Goal: Information Seeking & Learning: Learn about a topic

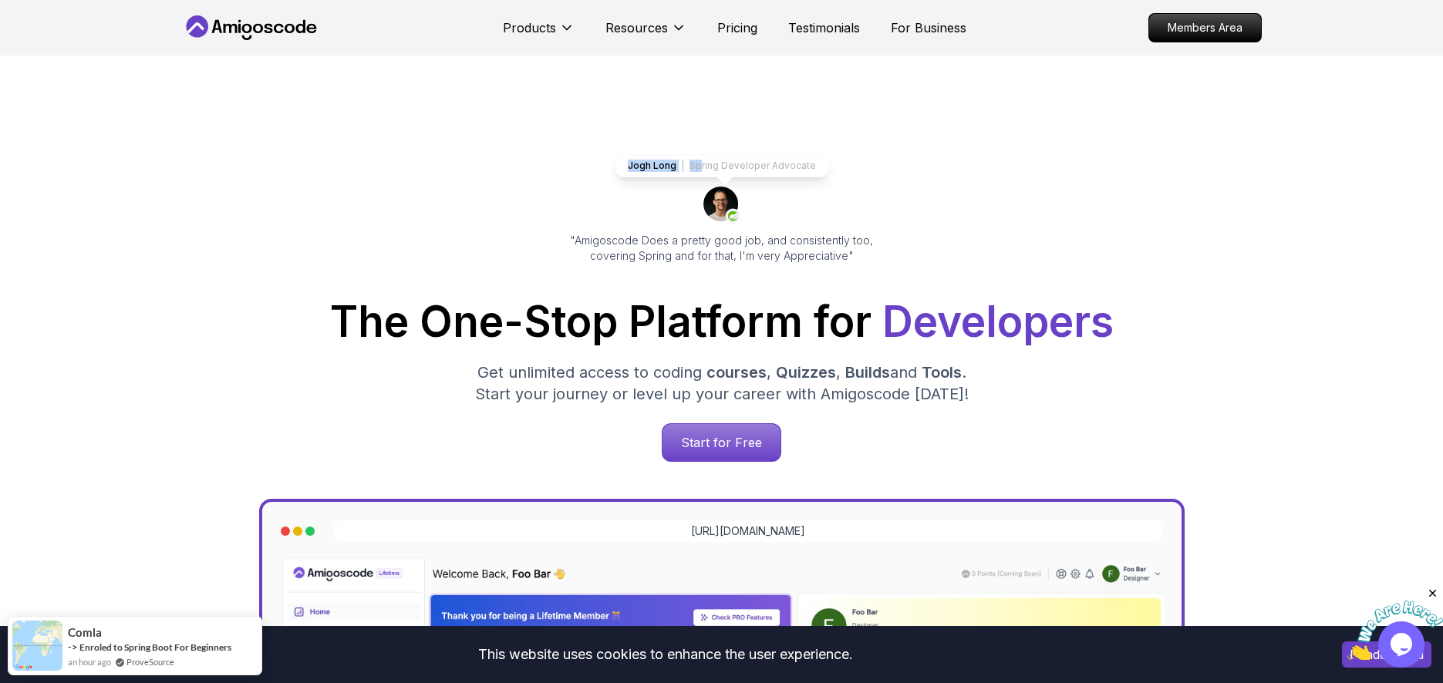
drag, startPoint x: 628, startPoint y: 170, endPoint x: 655, endPoint y: 160, distance: 28.5
click at [629, 168] on div "Jogh Long Spring Developer Advocate" at bounding box center [722, 165] width 214 height 23
click at [697, 143] on div "Jogh Long Spring Developer Advocate "Amigoscode Does a pretty good job, and con…" at bounding box center [722, 631] width 1080 height 1150
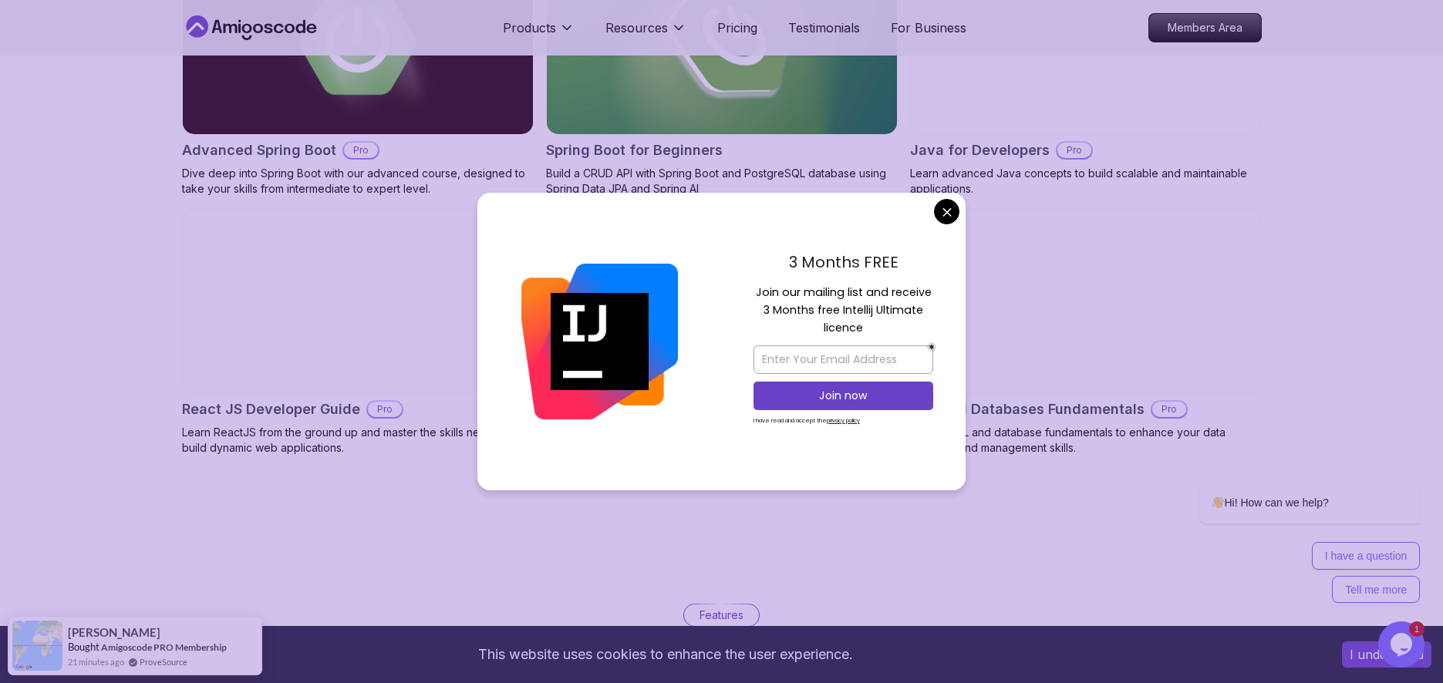
scroll to position [2209, 0]
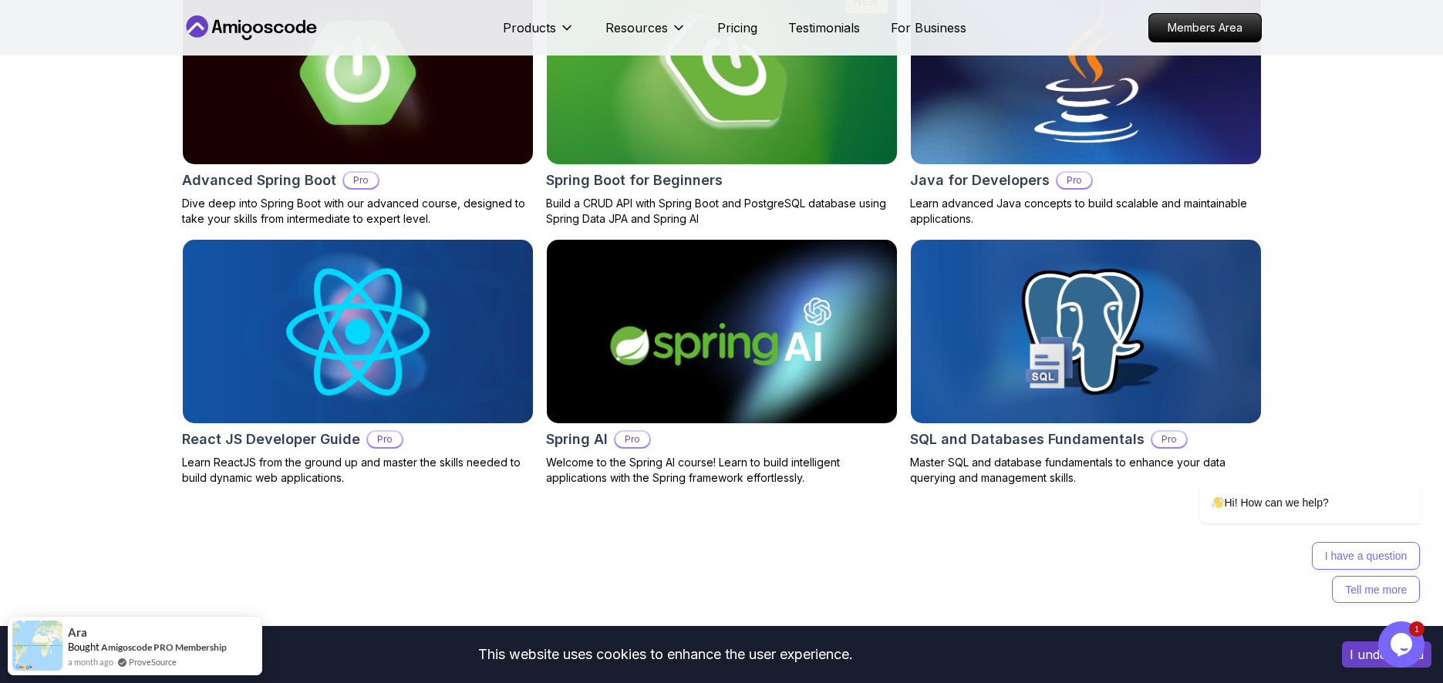
scroll to position [0, 0]
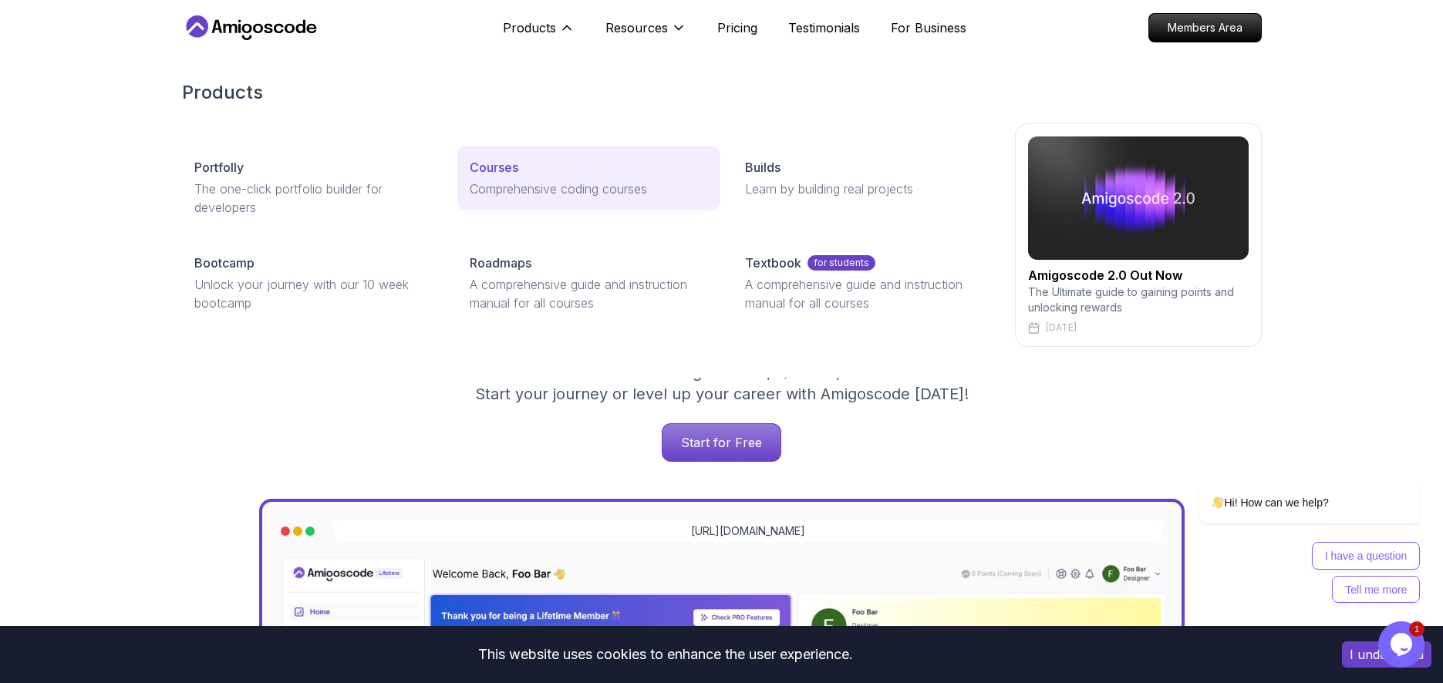
click at [508, 167] on p "Courses" at bounding box center [494, 167] width 49 height 19
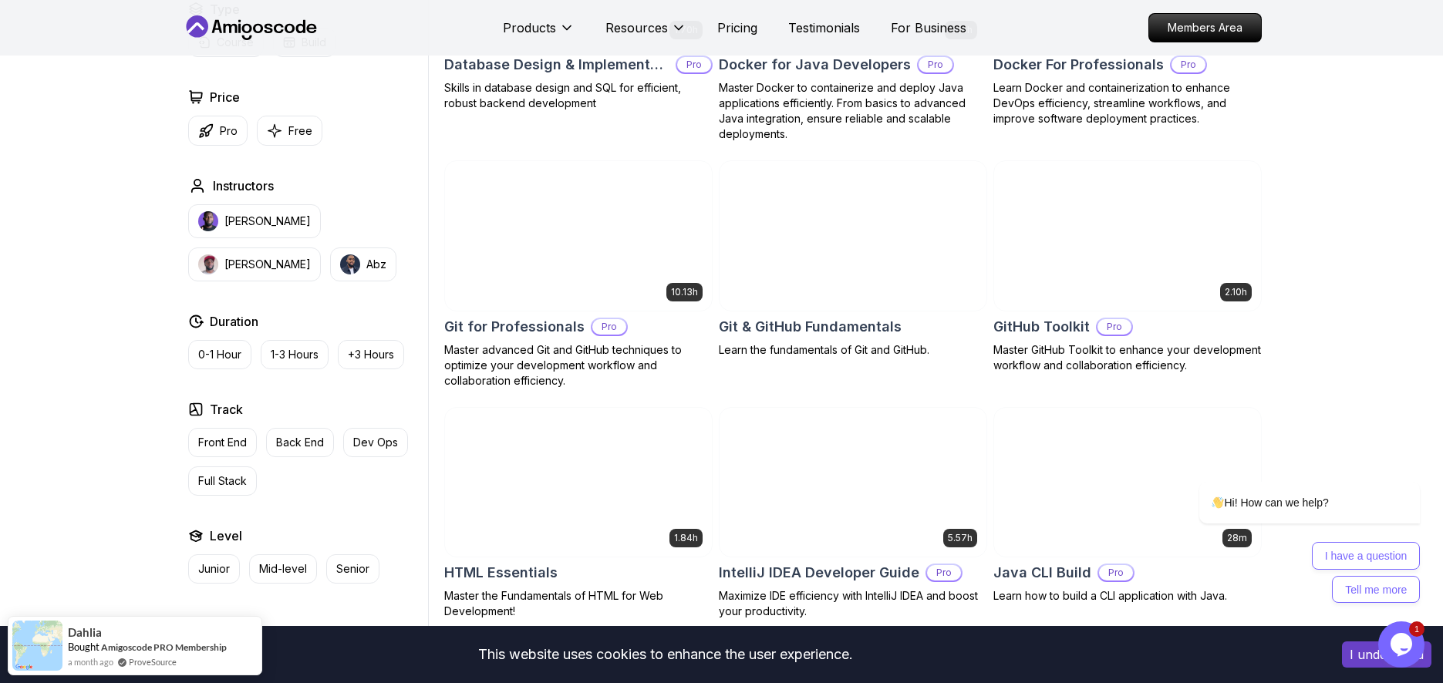
scroll to position [1707, 0]
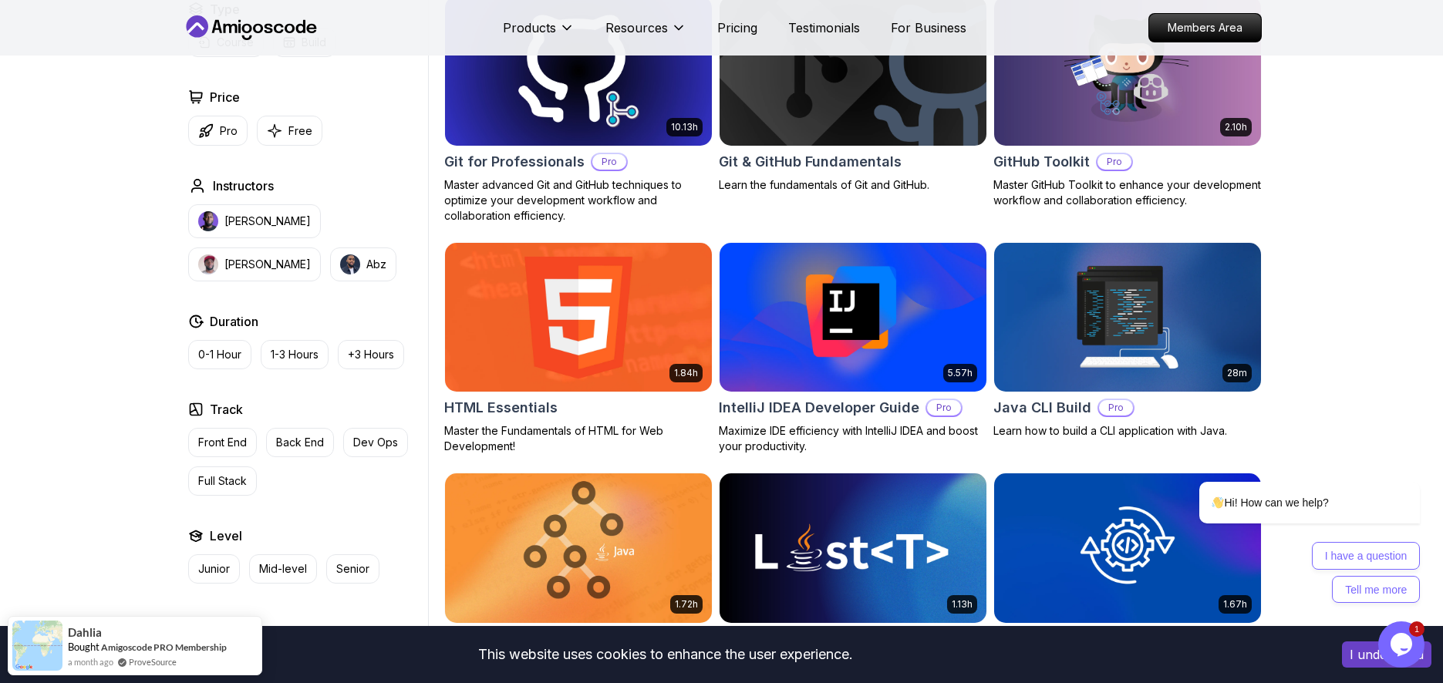
drag, startPoint x: 601, startPoint y: 262, endPoint x: 585, endPoint y: 249, distance: 20.2
click at [602, 262] on img at bounding box center [578, 317] width 280 height 157
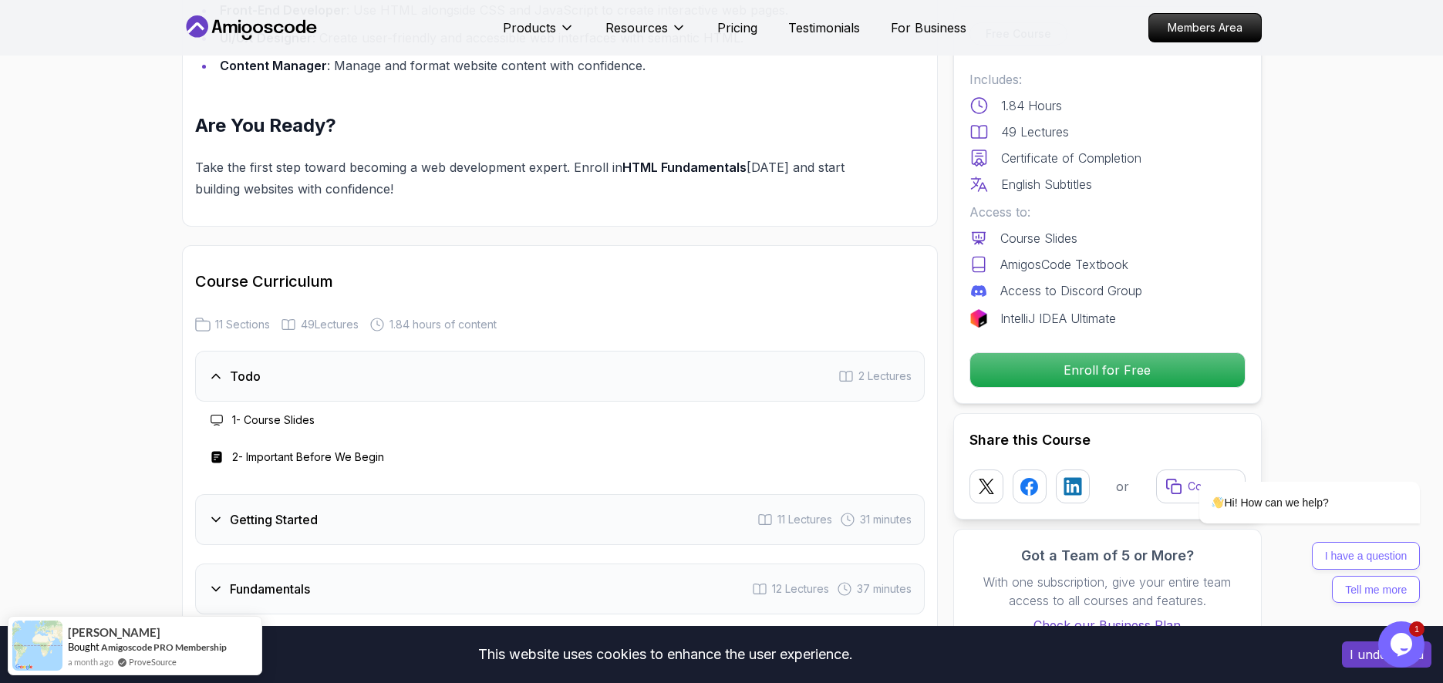
scroll to position [2137, 0]
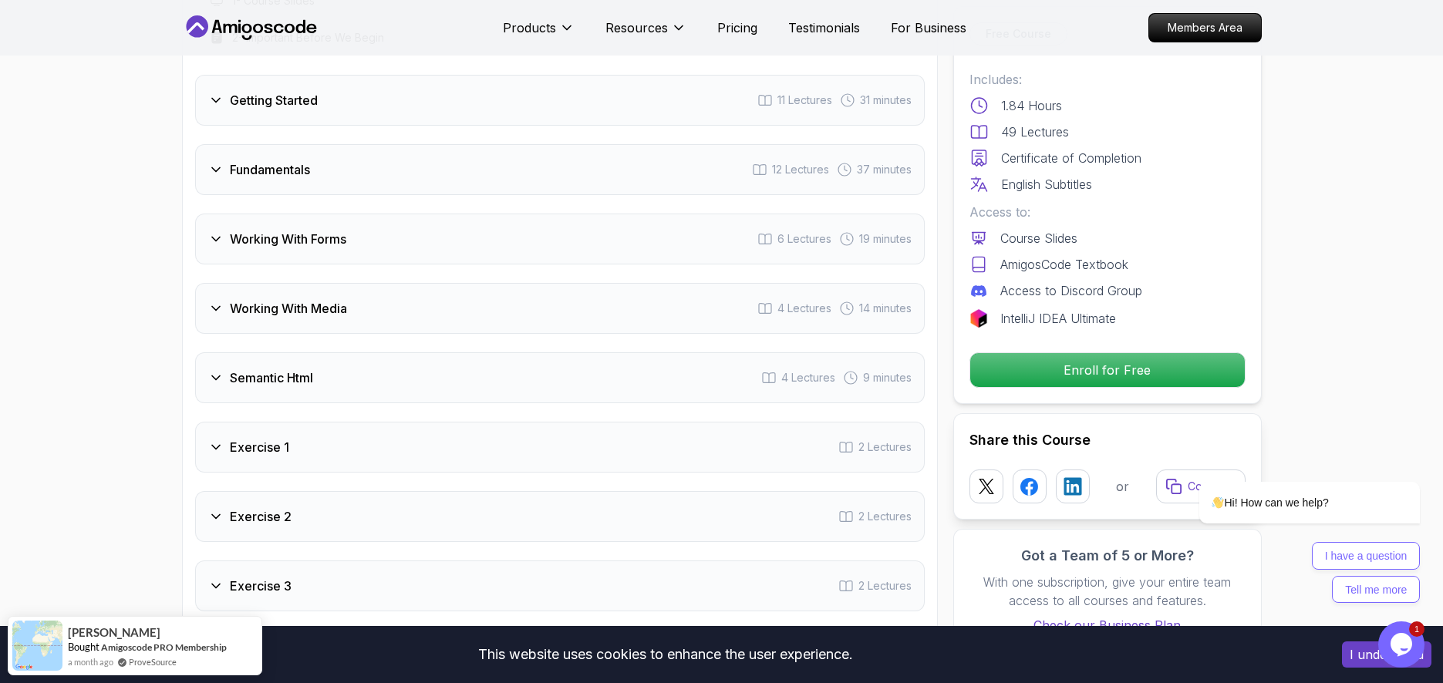
click at [502, 290] on div "Working With Media 4 Lectures 14 minutes" at bounding box center [560, 308] width 730 height 51
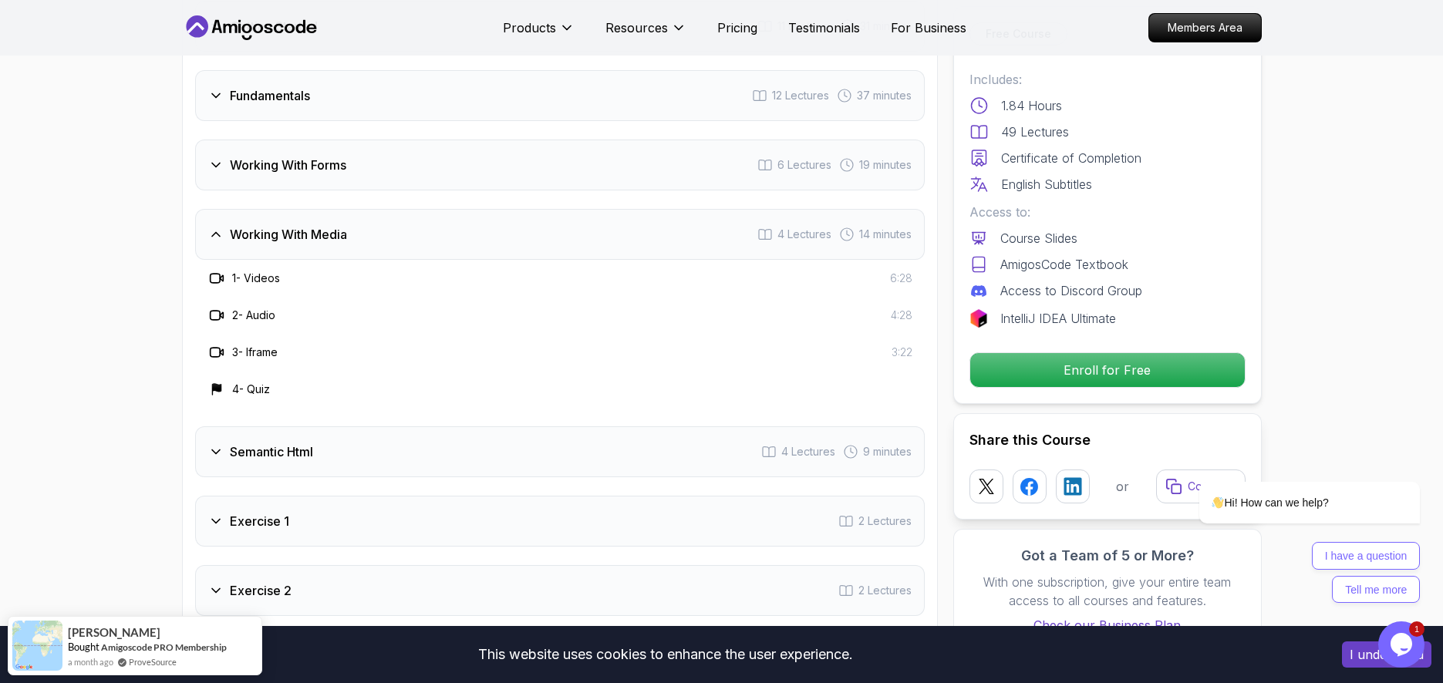
click at [464, 164] on div "Working With Forms 6 Lectures 19 minutes" at bounding box center [560, 165] width 730 height 51
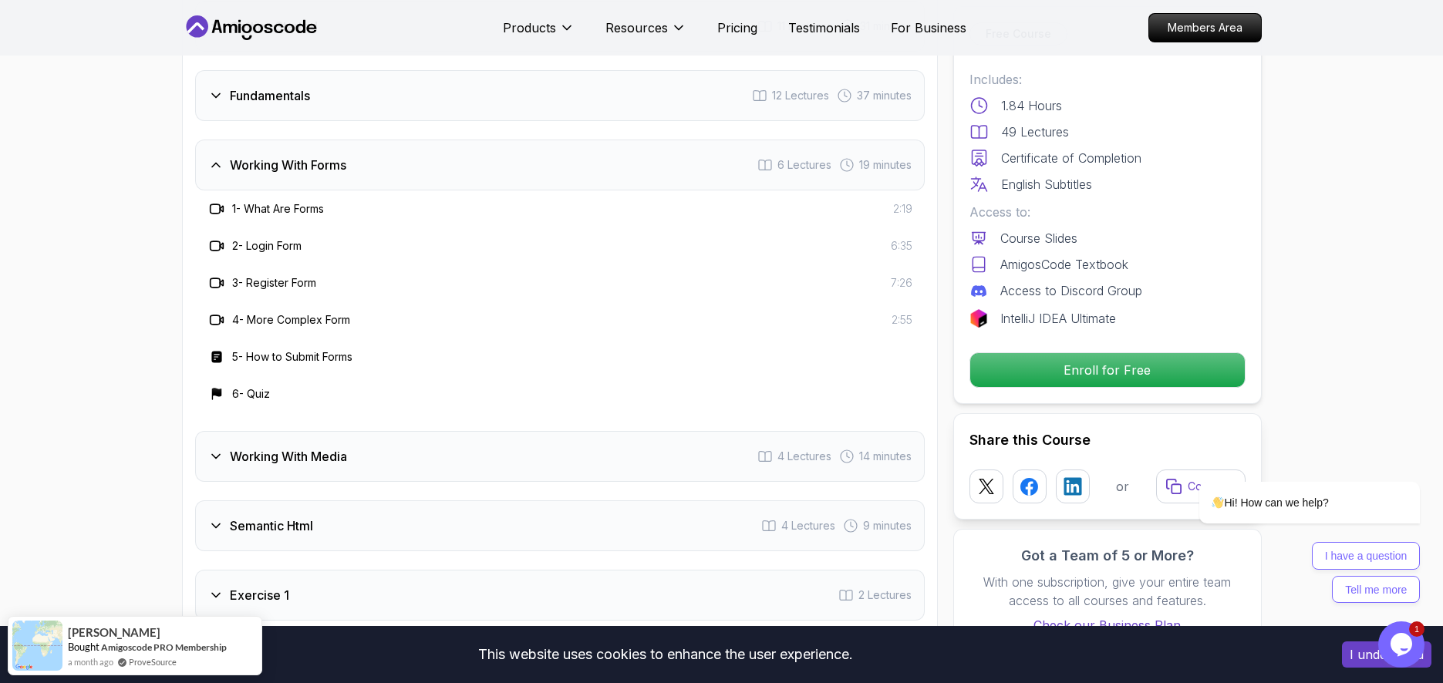
click at [465, 99] on div "Fundamentals 12 Lectures 37 minutes" at bounding box center [560, 95] width 730 height 51
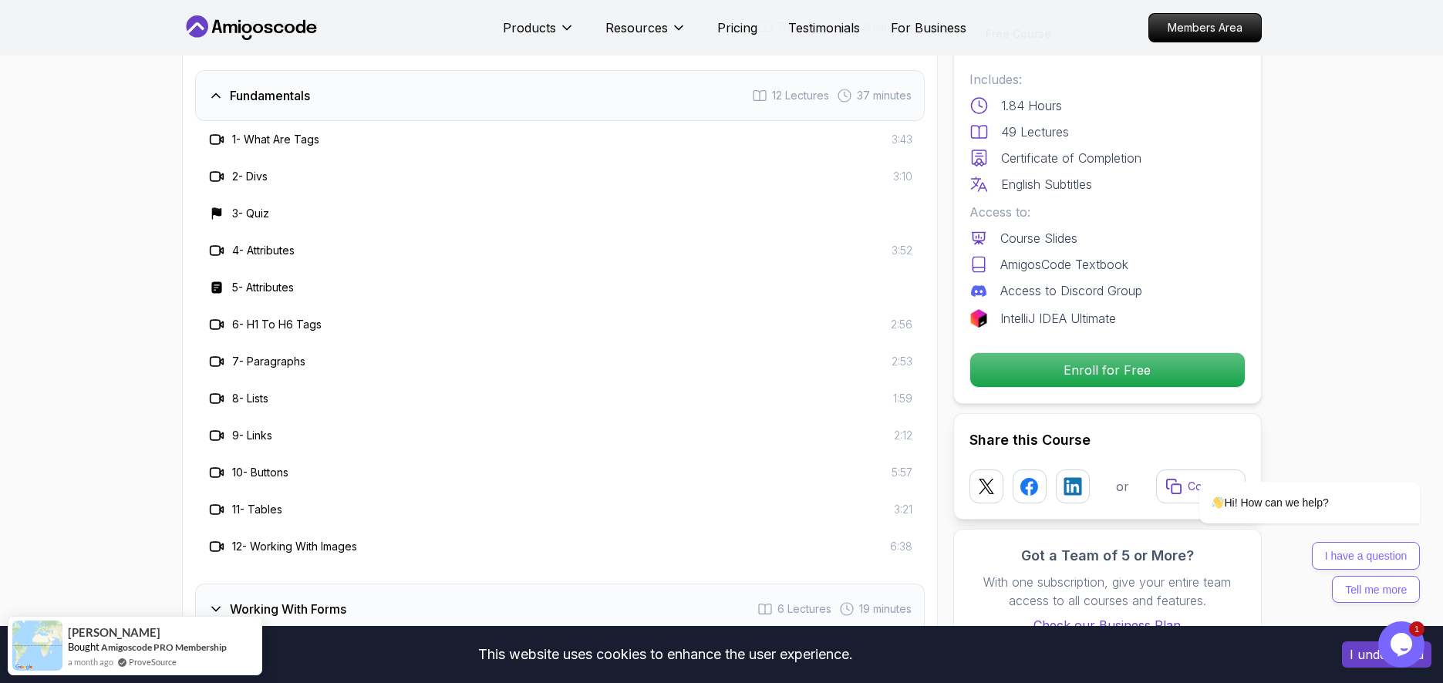
scroll to position [2824, 0]
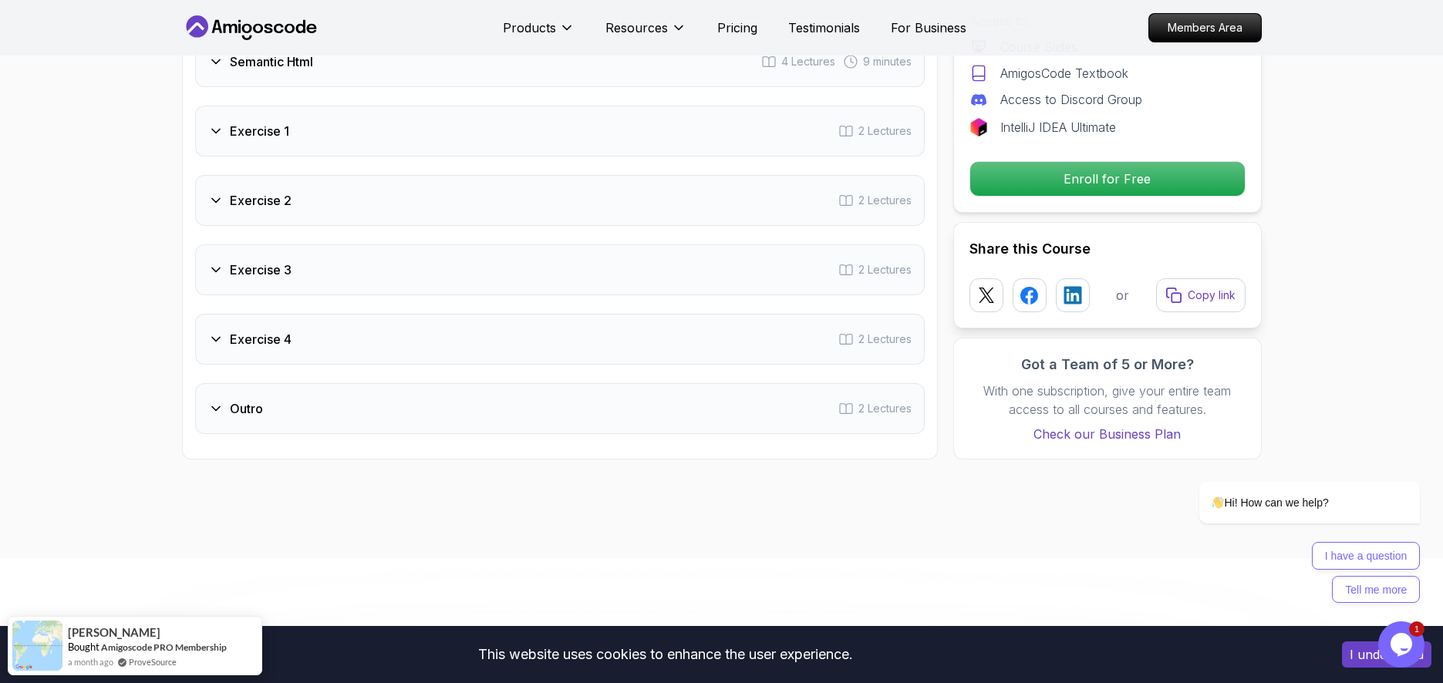
click at [476, 265] on div "Exercise 3 2 Lectures" at bounding box center [560, 269] width 730 height 51
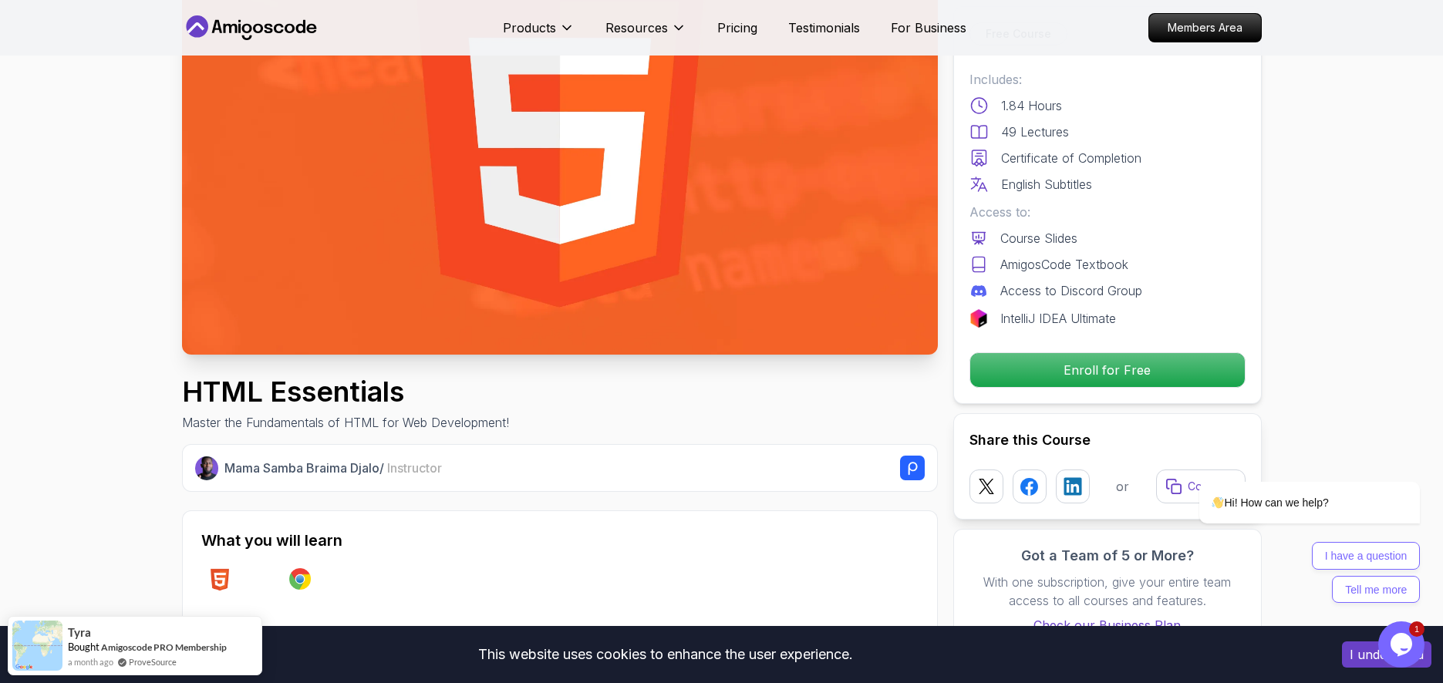
scroll to position [0, 0]
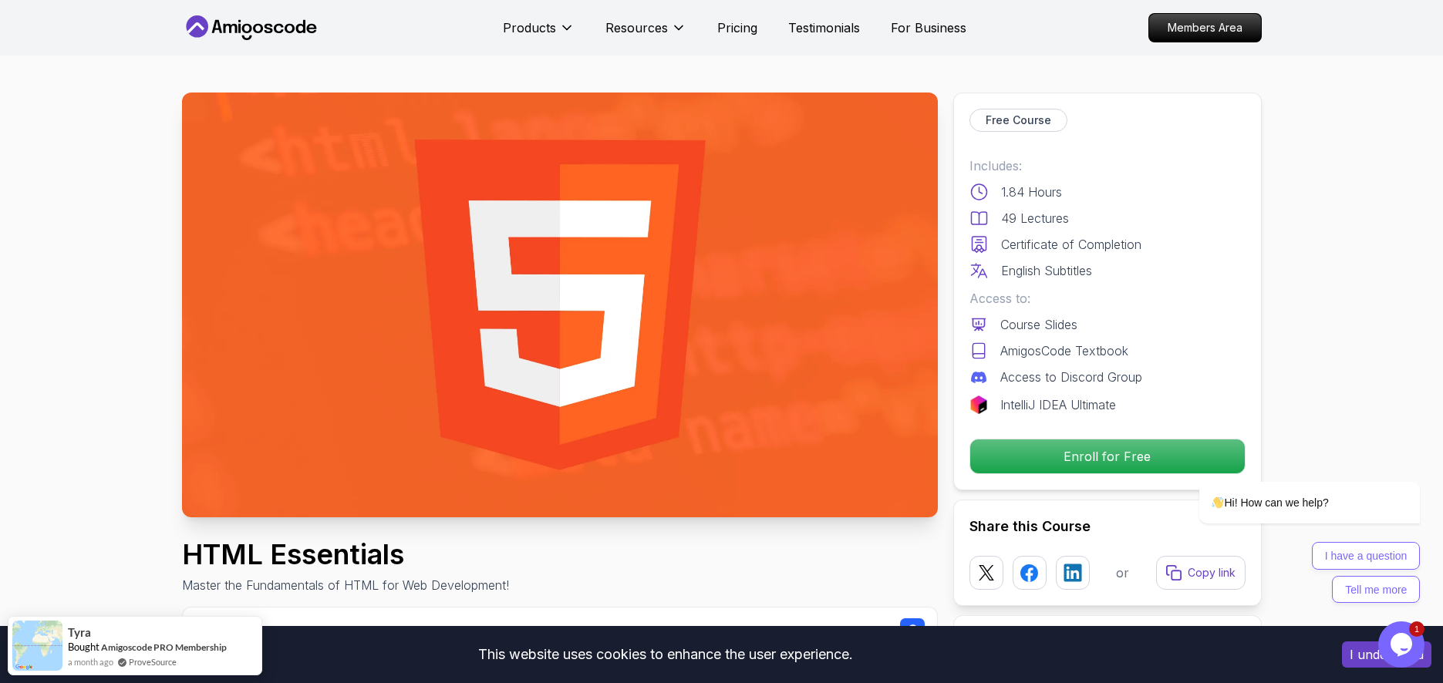
drag, startPoint x: 276, startPoint y: 348, endPoint x: 1147, endPoint y: 386, distance: 871.6
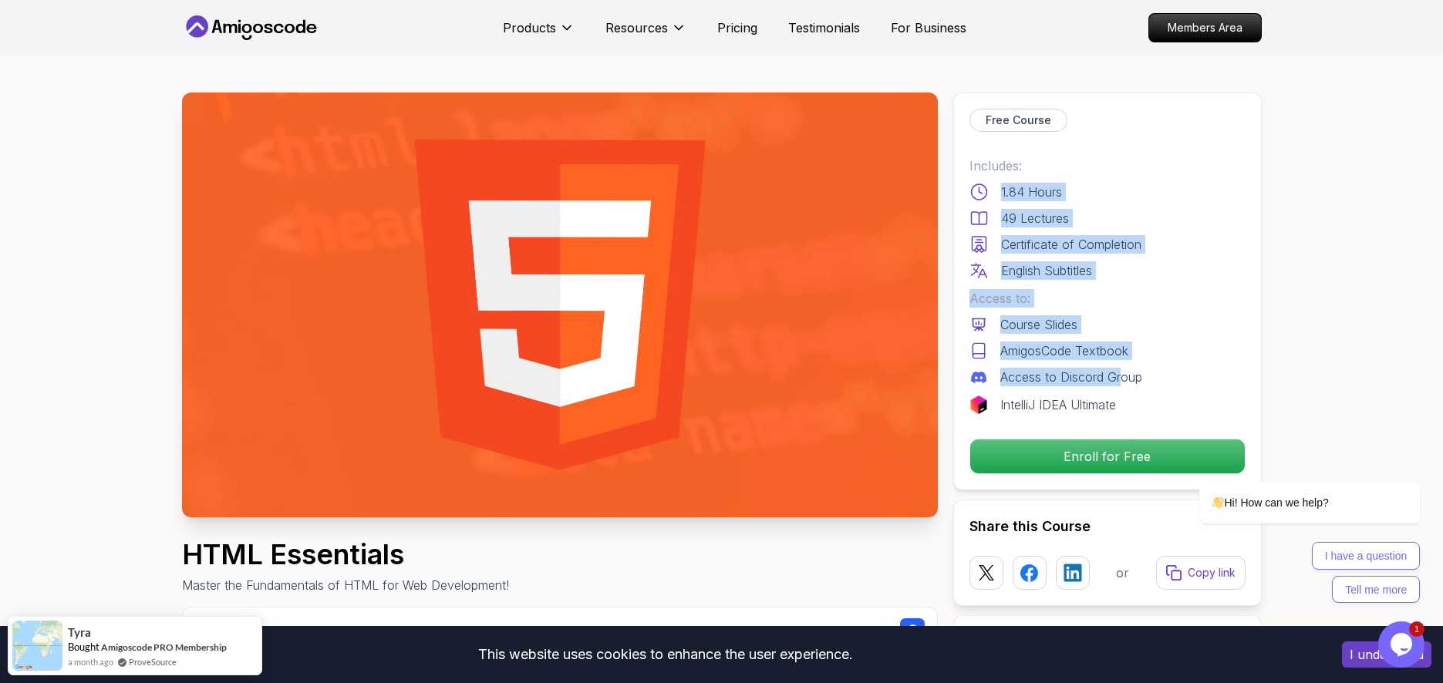
drag, startPoint x: 1105, startPoint y: 377, endPoint x: 976, endPoint y: 184, distance: 231.9
click at [976, 184] on div "Includes: 1.84 Hours 49 Lectures Certificate of Completion English Subtitles Ac…" at bounding box center [1108, 286] width 276 height 258
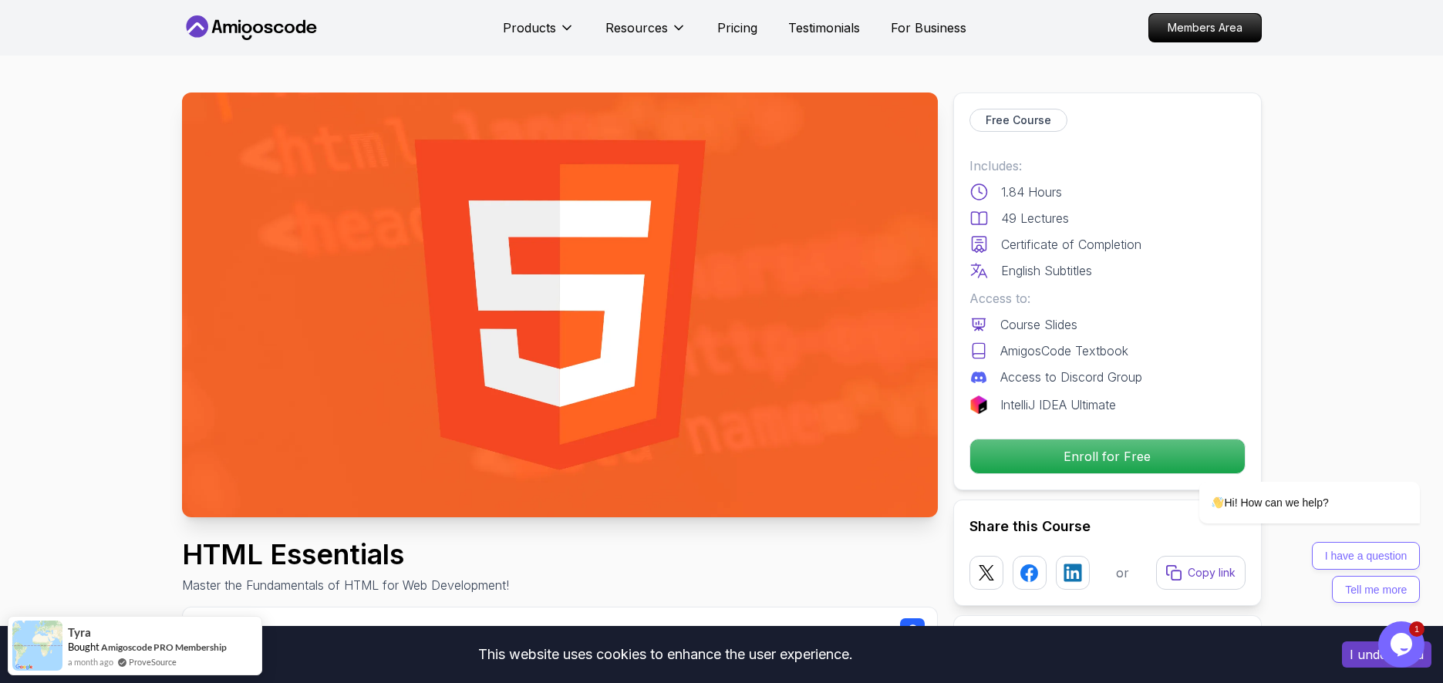
click at [1189, 265] on div "English Subtitles" at bounding box center [1108, 270] width 276 height 19
